Goal: Information Seeking & Learning: Understand process/instructions

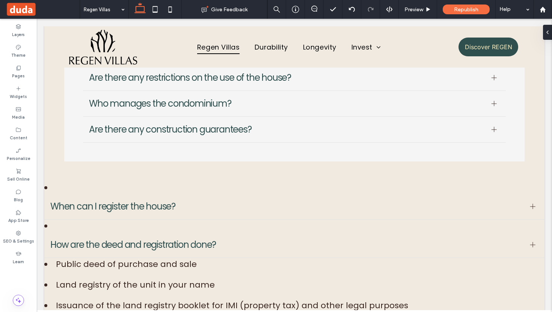
scroll to position [1618, 0]
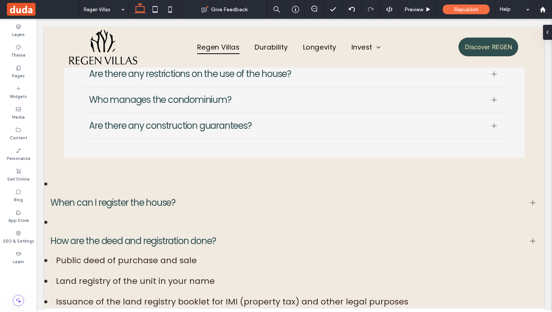
click at [152, 201] on span "When can I register the house?" at bounding box center [287, 203] width 474 height 14
click at [134, 202] on span "When can I register the house?" at bounding box center [287, 203] width 474 height 14
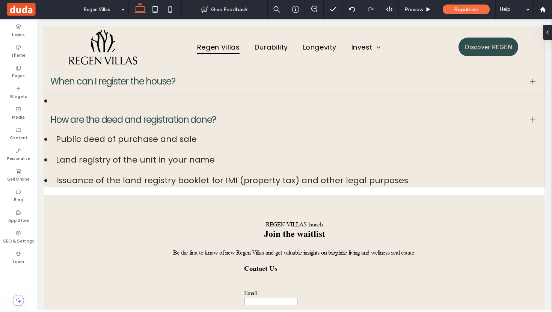
scroll to position [1773, 0]
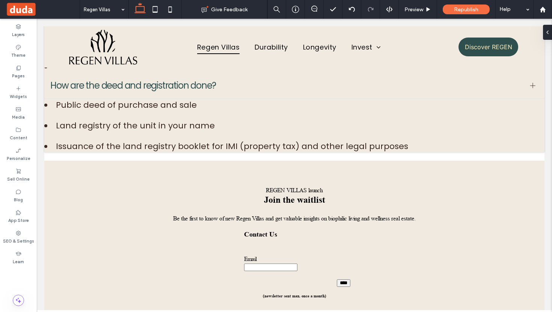
click at [171, 128] on li "Land registry of the unit in your name" at bounding box center [294, 125] width 500 height 12
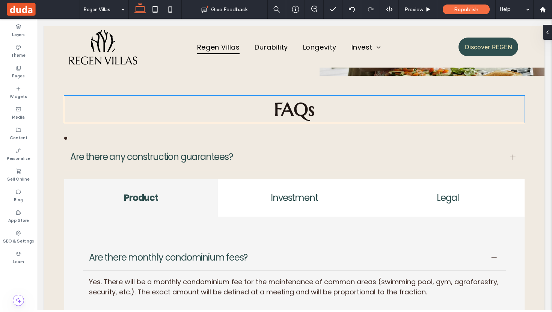
scroll to position [1389, 0]
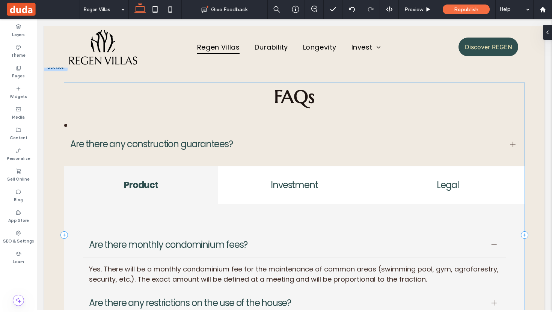
click at [173, 145] on span "Are there any construction guarantees?" at bounding box center [287, 144] width 434 height 14
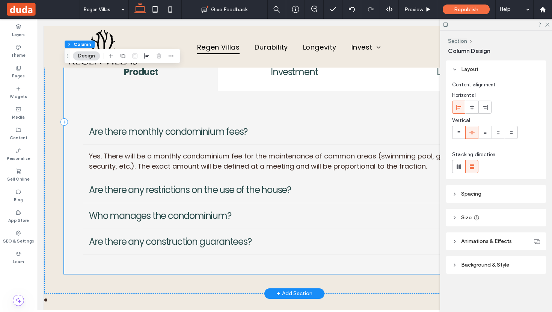
scroll to position [1608, 0]
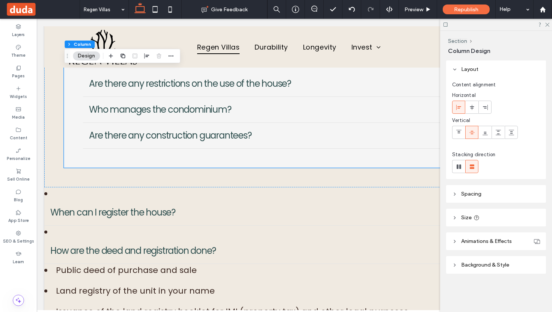
click at [171, 214] on span "When can I register the house?" at bounding box center [287, 213] width 474 height 14
click at [110, 222] on div "When can I register the house?" at bounding box center [294, 213] width 500 height 26
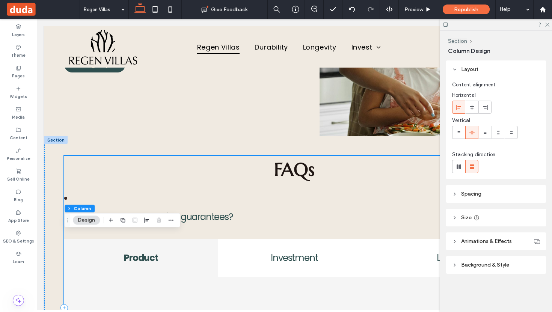
scroll to position [1333, 0]
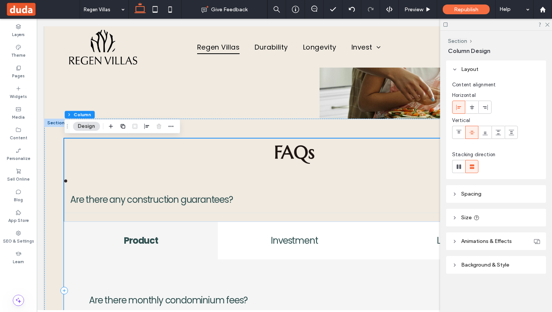
click at [190, 209] on div "Are there any construction guarantees?" at bounding box center [294, 200] width 460 height 26
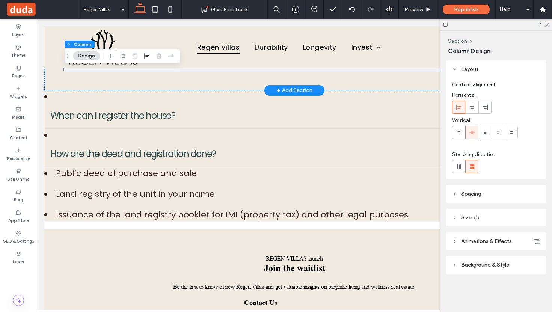
scroll to position [1725, 0]
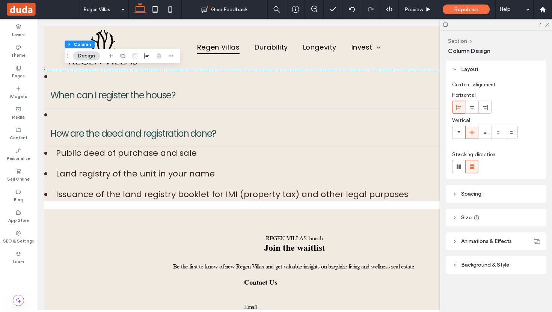
click at [199, 172] on li "Land registry of the unit in your name" at bounding box center [294, 173] width 500 height 12
click at [116, 119] on li "How are the deed and registration done? With legal support, after completion of…" at bounding box center [294, 128] width 500 height 38
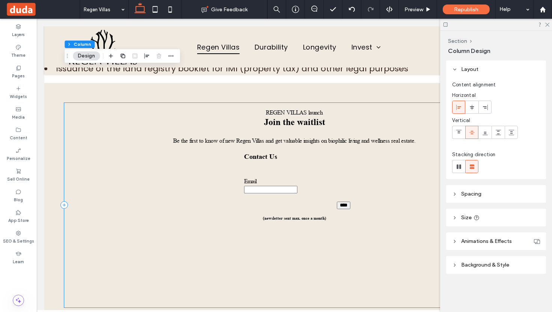
scroll to position [1864, 0]
